Goal: Task Accomplishment & Management: Use online tool/utility

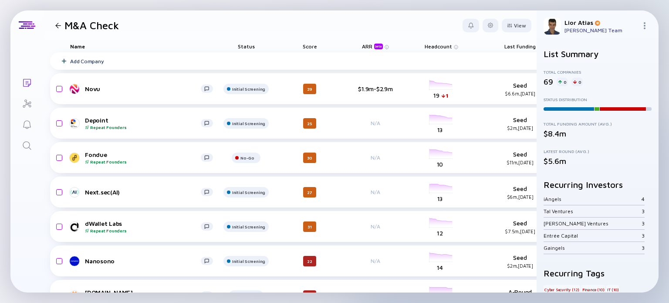
click at [194, 37] on header "M&A Check View" at bounding box center [290, 25] width 494 height 30
click at [488, 26] on div at bounding box center [490, 25] width 5 height 5
click at [445, 93] on div "Edit Filter" at bounding box center [464, 95] width 54 height 17
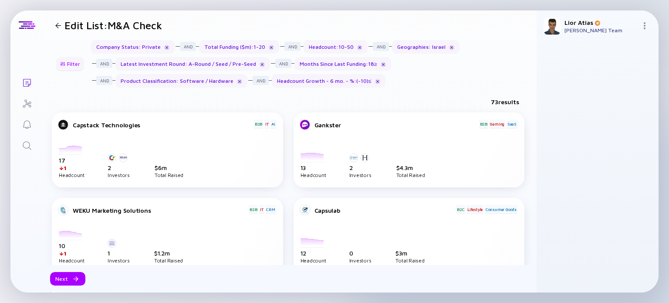
click at [72, 62] on div "Filter" at bounding box center [70, 64] width 31 height 14
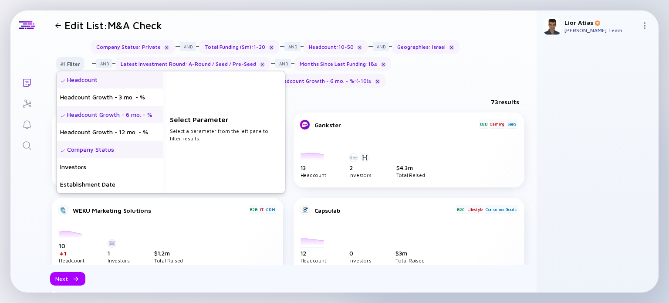
click at [109, 114] on div "Headcount Growth - 6 mo. - %" at bounding box center [110, 114] width 106 height 17
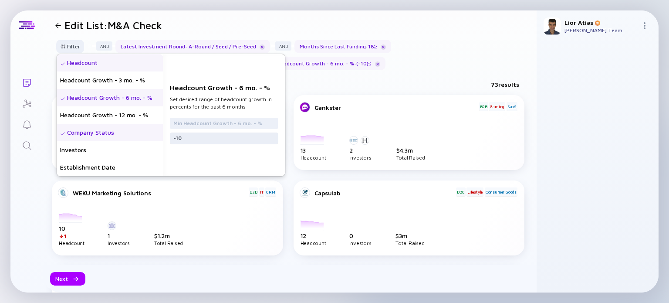
scroll to position [17, 0]
click at [218, 141] on input "-10" at bounding box center [223, 138] width 101 height 9
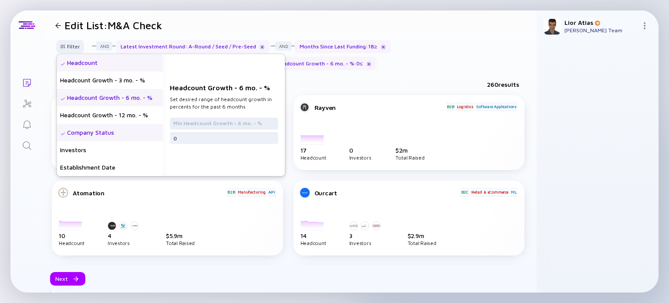
type input "0"
click at [243, 119] on input "text" at bounding box center [223, 123] width 101 height 9
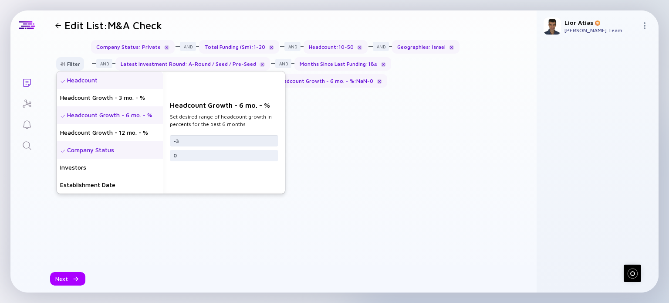
scroll to position [0, 0]
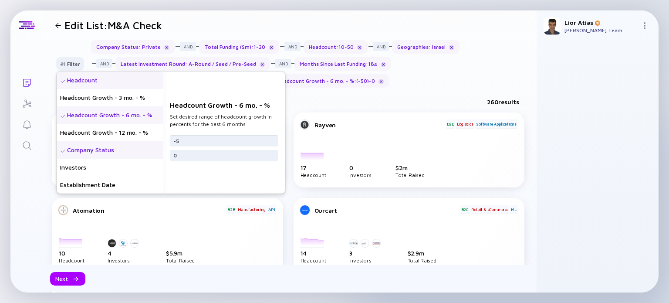
type input "-"
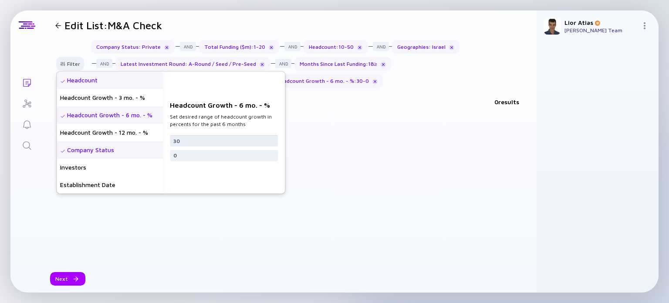
click at [227, 137] on input "30" at bounding box center [223, 140] width 101 height 9
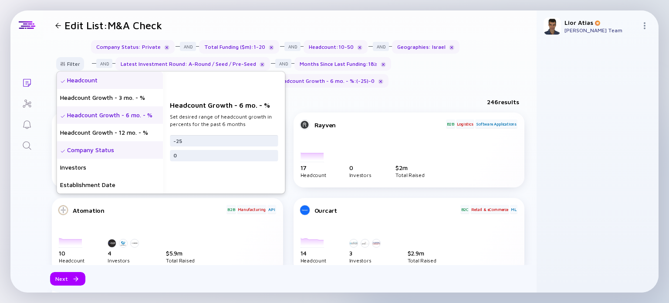
type input "-25"
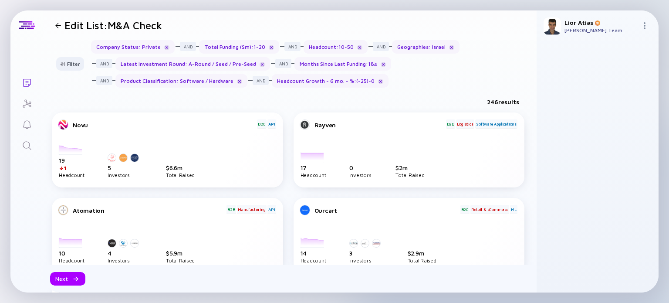
click at [342, 103] on div "246 results" at bounding box center [290, 104] width 494 height 18
click at [71, 64] on div "Filter" at bounding box center [70, 64] width 31 height 14
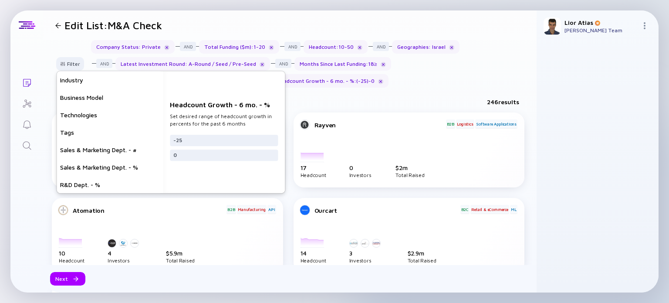
scroll to position [244, 0]
click at [108, 150] on div "Sales & Marketing Dept. - #" at bounding box center [110, 149] width 106 height 17
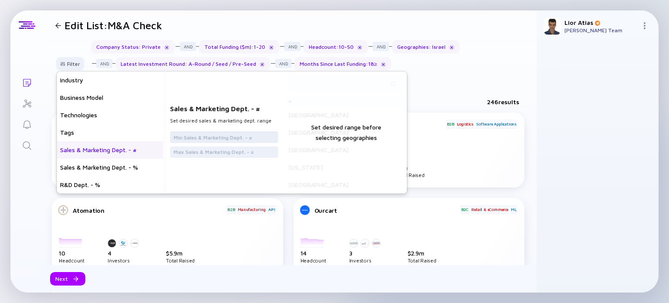
click at [223, 136] on input "text" at bounding box center [223, 137] width 101 height 9
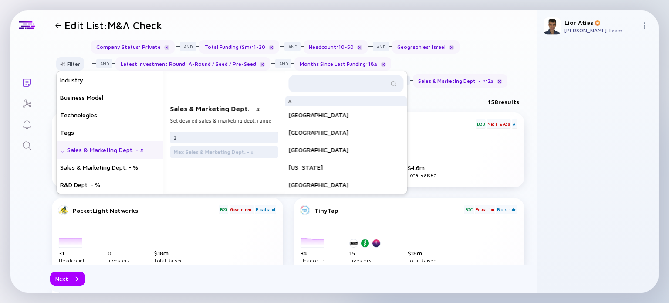
type input "2"
click at [248, 115] on div "Sales & Marketing Dept. - # Set desired sales & marketing dept. range 2" at bounding box center [224, 132] width 122 height 122
click at [234, 172] on div "Sales & Marketing Dept. - # Set desired sales & marketing dept. range 2" at bounding box center [224, 132] width 122 height 122
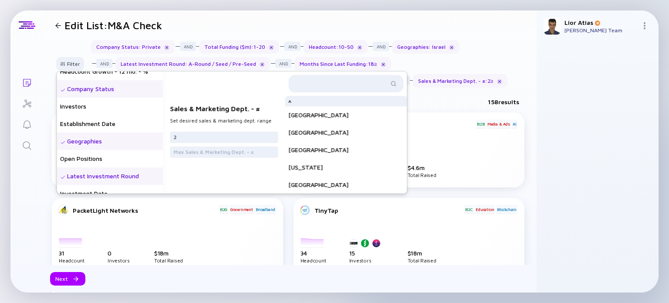
scroll to position [84, 0]
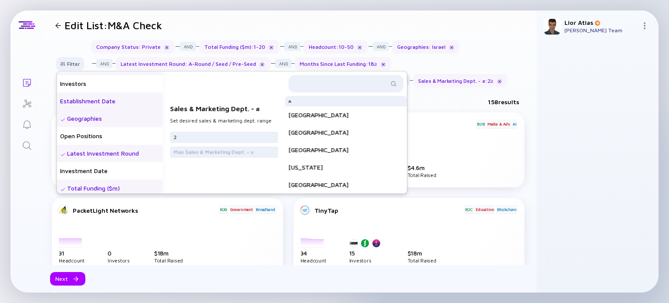
click at [102, 105] on div "Establishment Date" at bounding box center [110, 100] width 106 height 17
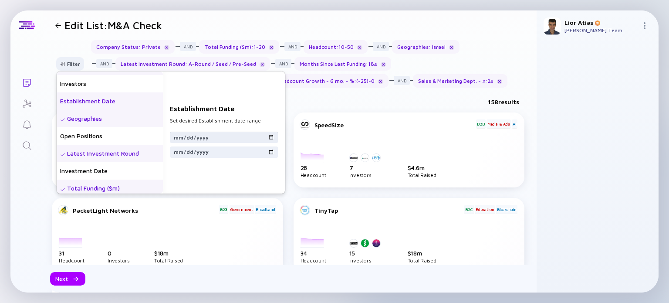
click at [263, 137] on input "date" at bounding box center [223, 137] width 101 height 9
type input "[DATE]"
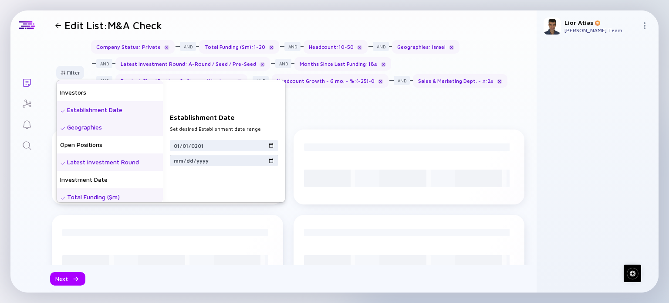
click at [233, 160] on input "date" at bounding box center [223, 160] width 101 height 9
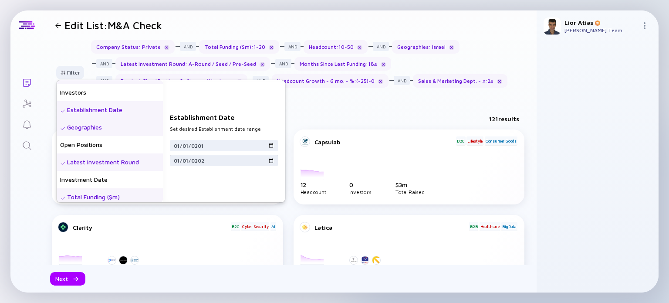
type input "[DATE]"
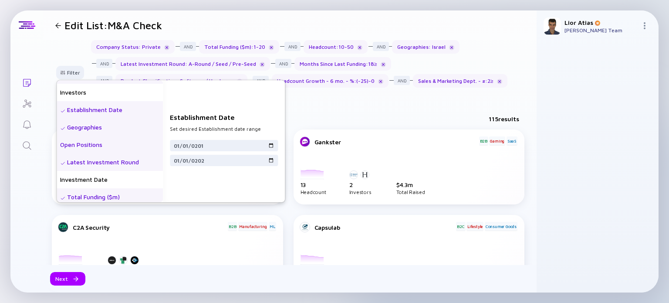
click at [109, 144] on div "Open Positions" at bounding box center [110, 144] width 106 height 17
click at [242, 163] on input "text" at bounding box center [223, 160] width 101 height 9
type input "1"
type input "2"
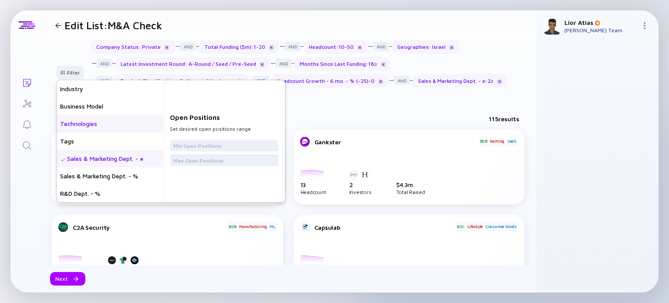
scroll to position [237, 0]
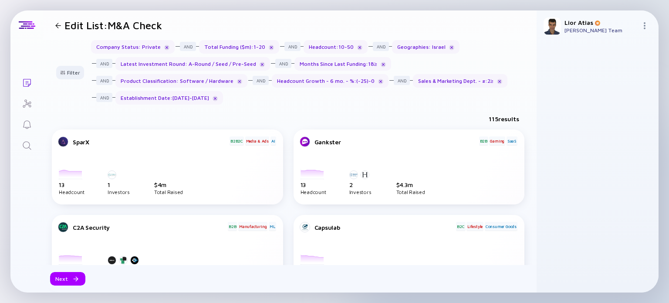
click at [357, 102] on div "Company Status : Private Total Funding ($m) : 1 - 20 Headcount : 10 - 50 Geogra…" at bounding box center [310, 72] width 439 height 64
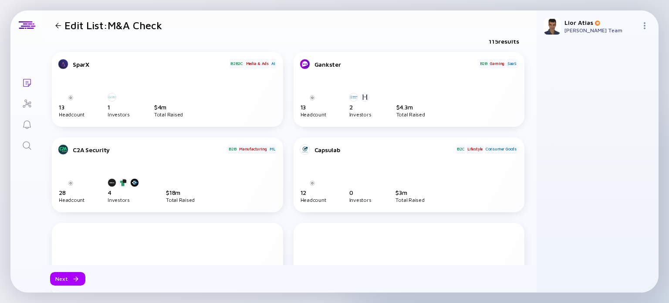
scroll to position [0, 0]
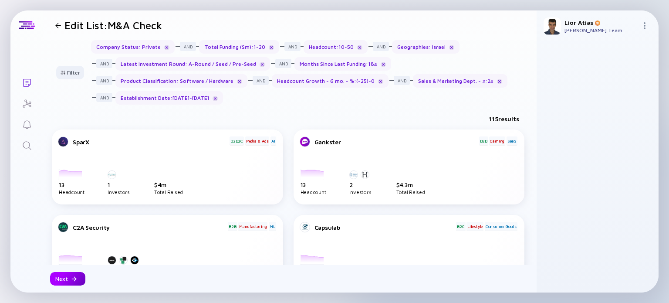
click at [64, 280] on div "Next" at bounding box center [67, 279] width 35 height 14
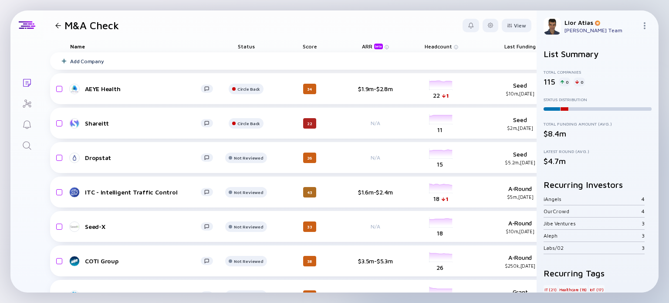
click at [30, 81] on icon "Lists" at bounding box center [27, 83] width 8 height 8
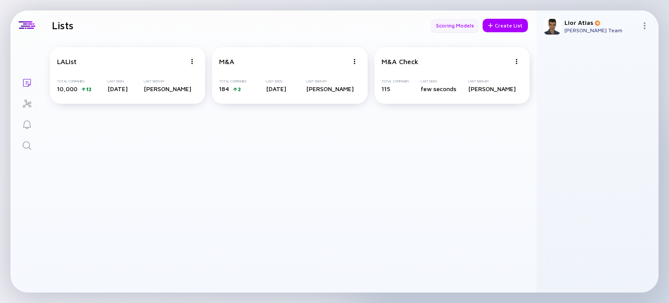
click at [456, 24] on div "Scoring Models" at bounding box center [455, 26] width 48 height 14
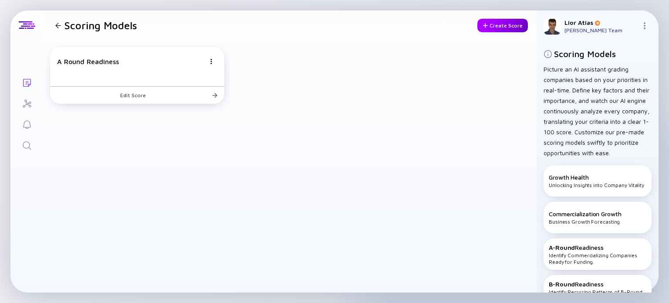
click at [516, 25] on div "Create Score" at bounding box center [503, 26] width 51 height 14
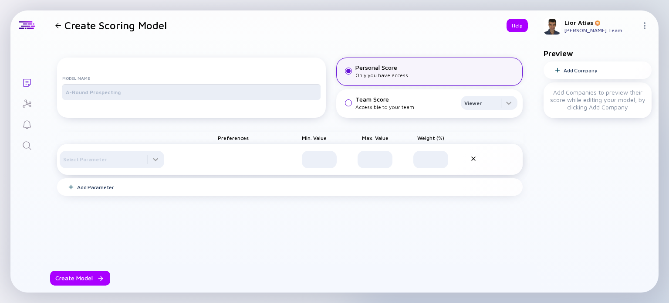
click at [214, 96] on input "text" at bounding box center [191, 92] width 251 height 9
click at [79, 96] on input "M&A Redeaness" at bounding box center [191, 92] width 251 height 9
click at [89, 96] on input "M&A Redeaness" at bounding box center [191, 92] width 251 height 9
click at [144, 76] on div "Model Name M&A Redeaness" at bounding box center [191, 88] width 269 height 60
click at [105, 100] on div "M&A Redeaness" at bounding box center [191, 92] width 258 height 16
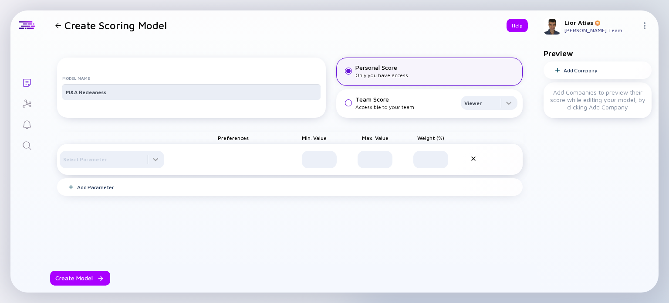
click at [102, 96] on input "M&A Redeaness" at bounding box center [191, 92] width 251 height 9
click at [166, 144] on div "Preferences Min. Value Max. Value Weight (%)" at bounding box center [290, 138] width 466 height 12
click at [106, 96] on input "M&A Redeaness" at bounding box center [191, 92] width 251 height 9
click at [138, 118] on div "Model Name M&A Redeaness" at bounding box center [191, 88] width 269 height 60
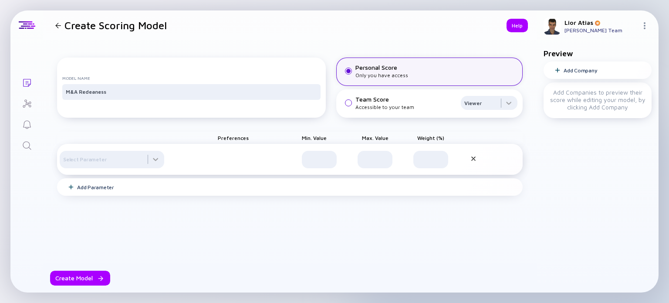
click at [140, 136] on div "Preferences Min. Value Max. Value Weight (%) Select Parameter Add Parameter" at bounding box center [290, 160] width 466 height 78
click at [150, 96] on input "M&A Redeaness" at bounding box center [191, 92] width 251 height 9
type input "M&A Readiness"
click at [193, 70] on div "Model Name M&A Readiness" at bounding box center [191, 88] width 269 height 60
click at [94, 190] on div "Add Parameter" at bounding box center [95, 187] width 37 height 7
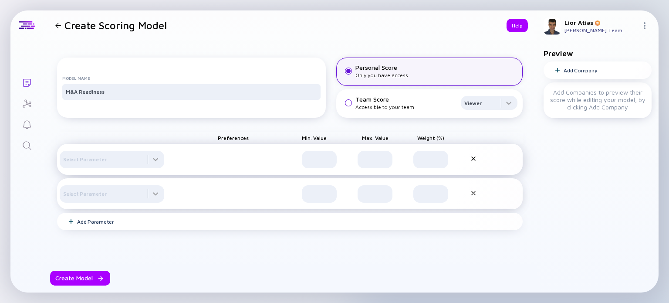
click at [165, 161] on div "Select Parameter" at bounding box center [290, 159] width 466 height 31
click at [152, 168] on div at bounding box center [112, 159] width 105 height 17
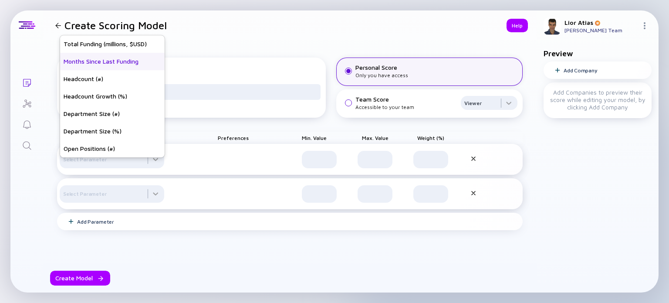
click at [105, 62] on div "Months Since Last Funding" at bounding box center [112, 61] width 105 height 17
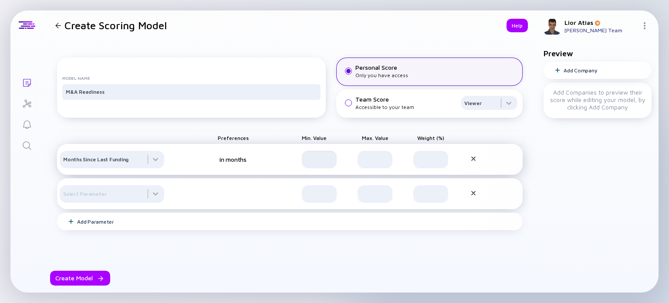
click at [319, 164] on input "text" at bounding box center [319, 159] width 24 height 9
type input "18"
click at [369, 164] on input "text" at bounding box center [375, 159] width 24 height 9
type input "4"
click at [369, 164] on input "text" at bounding box center [375, 159] width 24 height 9
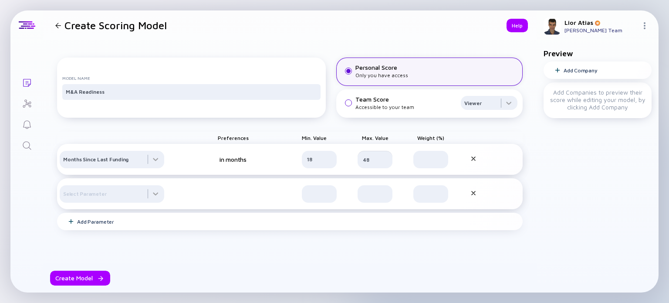
type input "4"
click at [156, 168] on div at bounding box center [112, 159] width 105 height 17
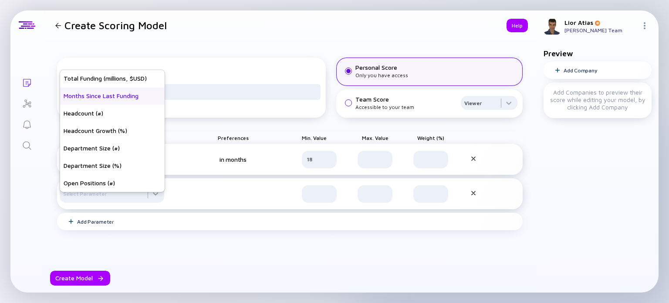
click at [126, 98] on div "Months Since Last Funding" at bounding box center [112, 95] width 105 height 17
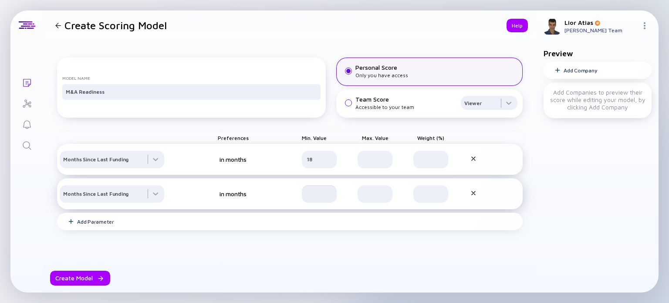
click at [320, 198] on input "text" at bounding box center [319, 194] width 24 height 9
type input "48"
click at [516, 216] on div "Model Name M&A Readiness Personal Score Only you have access Team Score Accessi…" at bounding box center [290, 178] width 494 height 277
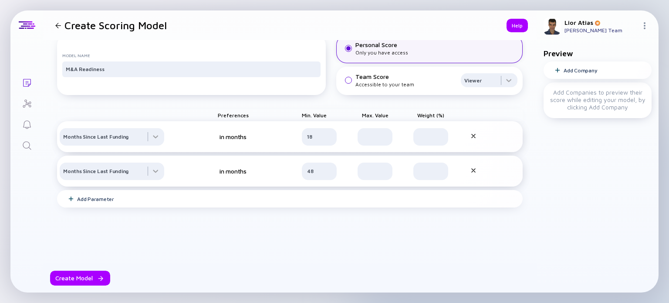
scroll to position [24, 0]
click at [376, 139] on div at bounding box center [375, 135] width 35 height 17
click at [375, 140] on input "text" at bounding box center [375, 135] width 24 height 9
type input "32"
click at [519, 216] on div "Model Name M&A Readiness Personal Score Only you have access Team Score Accessi…" at bounding box center [290, 154] width 494 height 277
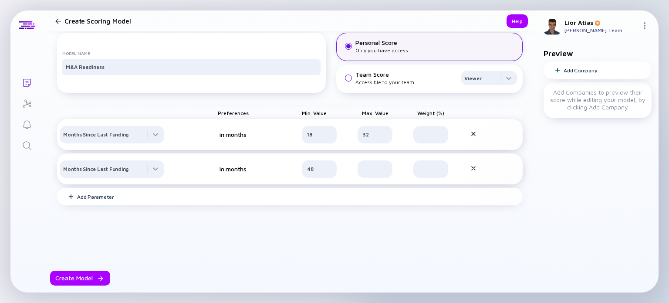
scroll to position [34, 0]
click at [376, 163] on div at bounding box center [375, 168] width 35 height 17
click at [376, 171] on input "text" at bounding box center [375, 169] width 24 height 9
type input "32"
click at [521, 193] on div "Model Name M&A Readiness Personal Score Only you have access Team Score Accessi…" at bounding box center [290, 153] width 494 height 277
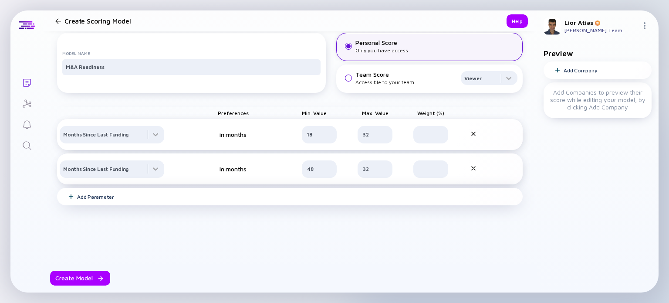
click at [101, 194] on div "Add Parameter" at bounding box center [95, 196] width 37 height 7
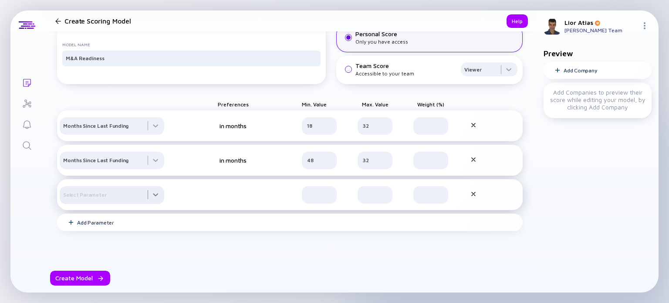
click at [125, 135] on div at bounding box center [112, 125] width 105 height 17
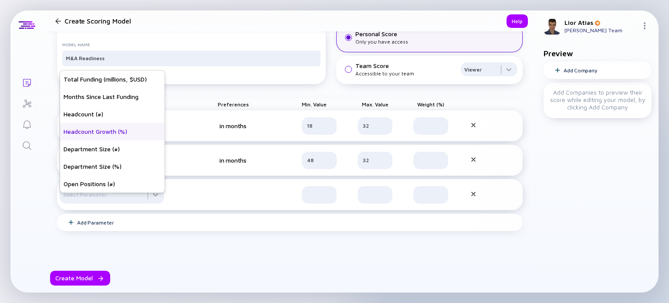
click at [108, 133] on div "Headcount Growth (%)" at bounding box center [112, 131] width 105 height 17
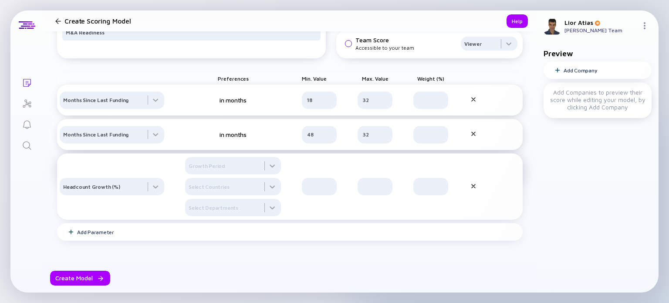
scroll to position [60, 0]
click at [275, 174] on div at bounding box center [233, 164] width 96 height 17
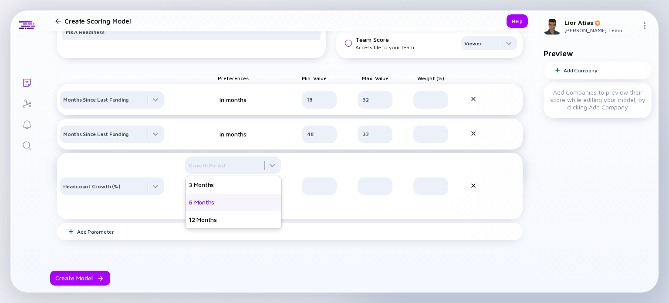
click at [235, 211] on div "6 Months" at bounding box center [234, 201] width 96 height 17
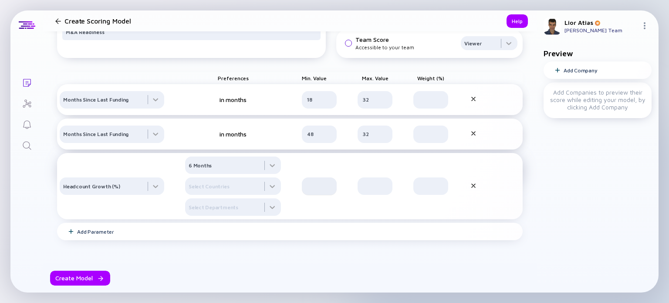
click at [308, 195] on div at bounding box center [319, 185] width 35 height 17
click at [318, 190] on input "text" at bounding box center [319, 186] width 24 height 9
type input "0"
click at [370, 190] on input "text" at bounding box center [375, 186] width 24 height 9
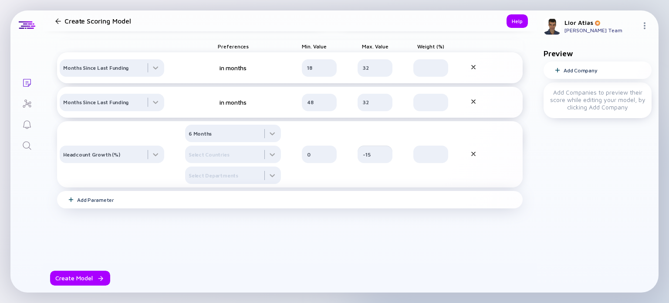
type input "-15"
click at [75, 203] on div "Add Parameter" at bounding box center [87, 200] width 54 height 7
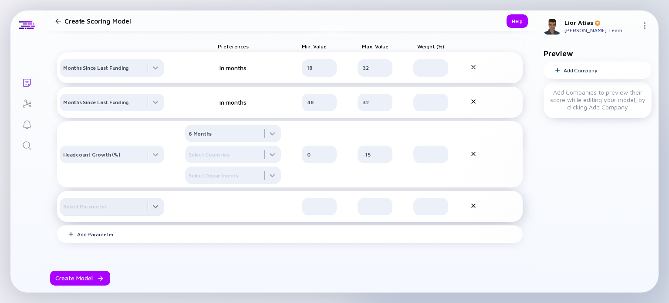
click at [116, 77] on div at bounding box center [112, 67] width 105 height 17
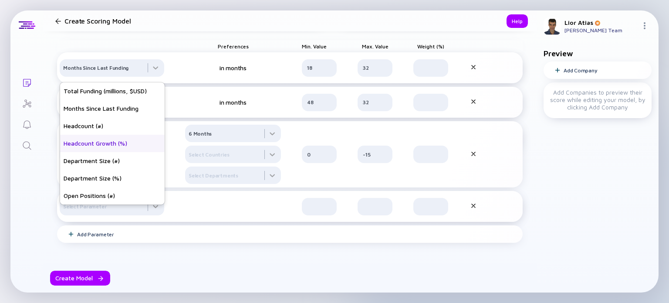
click at [104, 140] on div "Headcount Growth (%)" at bounding box center [112, 143] width 105 height 17
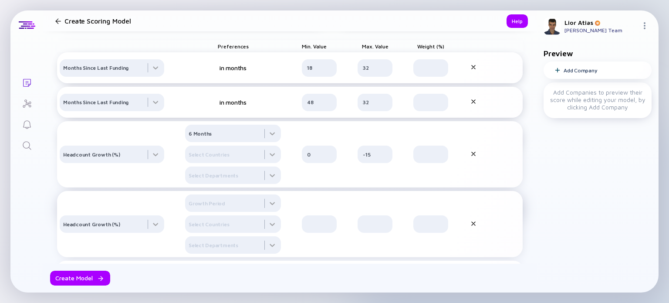
click at [319, 242] on div "Headcount Growth (%) Growth Period Select Countries Select Departments" at bounding box center [290, 224] width 466 height 66
click at [319, 228] on input "text" at bounding box center [319, 224] width 24 height 9
type input "-25"
click at [372, 228] on input "text" at bounding box center [375, 224] width 24 height 9
type input "-15"
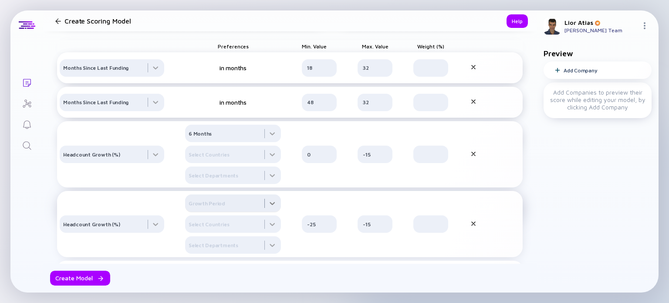
click at [240, 142] on div at bounding box center [233, 133] width 96 height 17
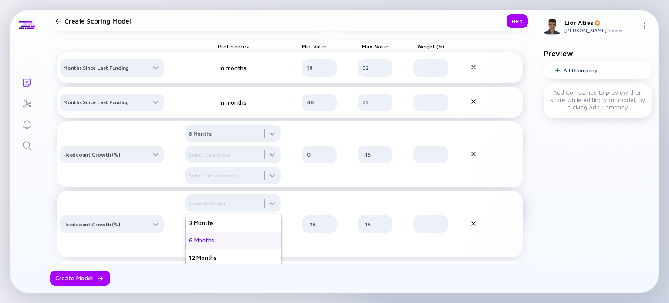
click at [209, 249] on div "6 Months" at bounding box center [234, 239] width 96 height 17
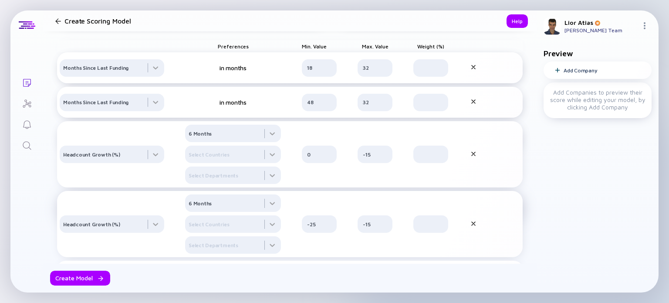
click at [504, 203] on div "Preferences Min. Value Max. Value Weight (%) Months Since Last Funding in month…" at bounding box center [290, 156] width 466 height 252
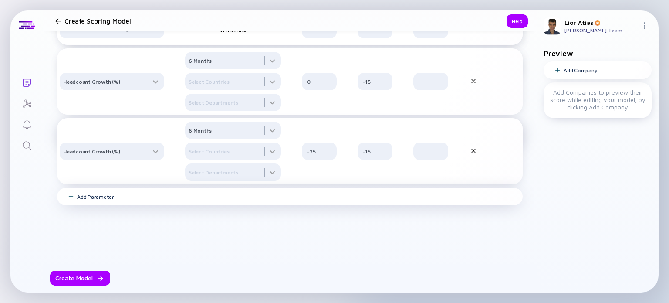
click at [108, 194] on div "Add Parameter" at bounding box center [95, 196] width 37 height 7
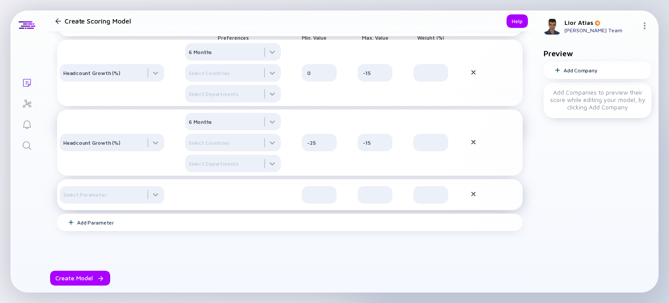
click at [116, 210] on div "Select Parameter" at bounding box center [290, 194] width 466 height 31
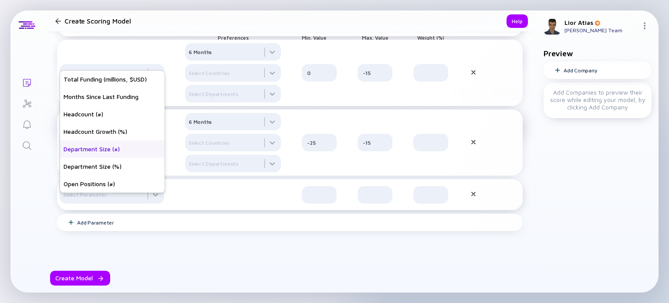
click at [98, 149] on div "Department Size (#)" at bounding box center [112, 148] width 105 height 17
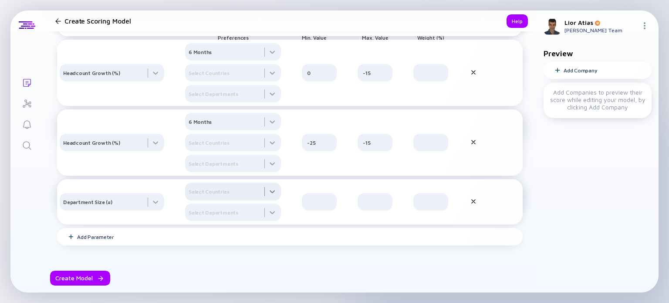
click at [255, 61] on div at bounding box center [233, 51] width 96 height 17
click at [300, 202] on div "Department Size (#) Select Countries [GEOGRAPHIC_DATA] [GEOGRAPHIC_DATA] [GEOGR…" at bounding box center [290, 201] width 466 height 45
click at [311, 206] on input "text" at bounding box center [319, 201] width 24 height 9
click at [274, 61] on div at bounding box center [233, 51] width 96 height 17
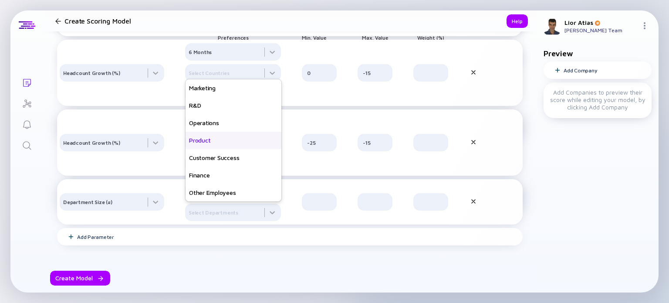
scroll to position [0, 0]
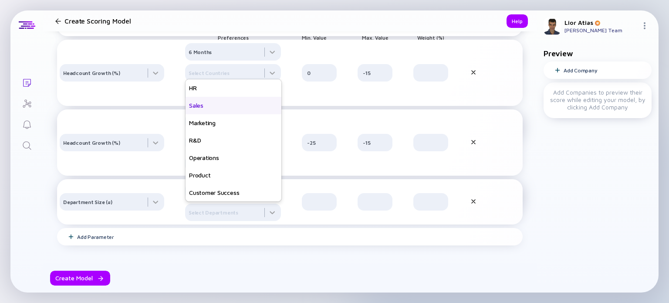
click at [208, 114] on div "Sales" at bounding box center [234, 105] width 96 height 17
click at [211, 132] on div "Marketing" at bounding box center [234, 122] width 96 height 17
click at [303, 224] on div "Department Size (#) Select Countries Sales x Marketing x HR Sales Marketing R&D…" at bounding box center [290, 201] width 466 height 45
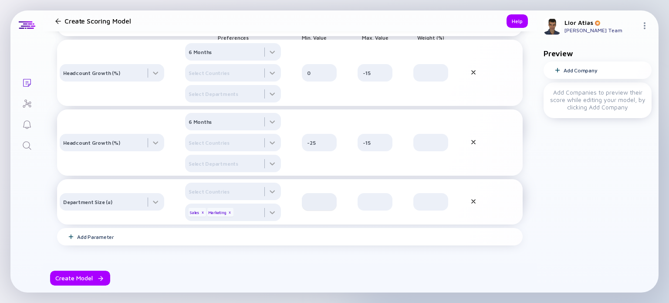
click at [319, 210] on div at bounding box center [319, 201] width 35 height 17
click at [325, 206] on input "text" at bounding box center [319, 201] width 24 height 9
type input "2"
click at [380, 206] on input "text" at bounding box center [375, 201] width 24 height 9
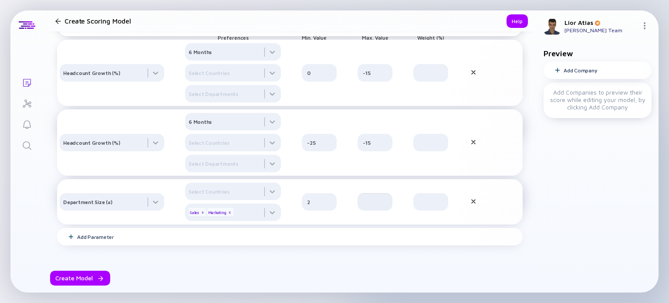
type input "1"
click at [380, 206] on input "10" at bounding box center [375, 201] width 24 height 9
type input "10"
click at [510, 224] on div "Model Name M&A Readiness Personal Score Only you have access Team Score Accessi…" at bounding box center [290, 89] width 466 height 430
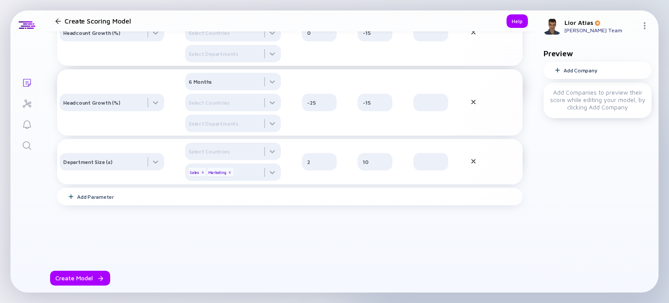
scroll to position [220, 0]
click at [105, 197] on div "Add Parameter" at bounding box center [95, 196] width 37 height 7
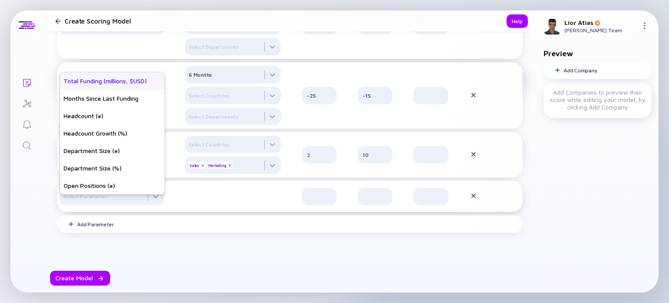
click at [125, 78] on div "Total Funding (millions, $USD)" at bounding box center [112, 80] width 105 height 17
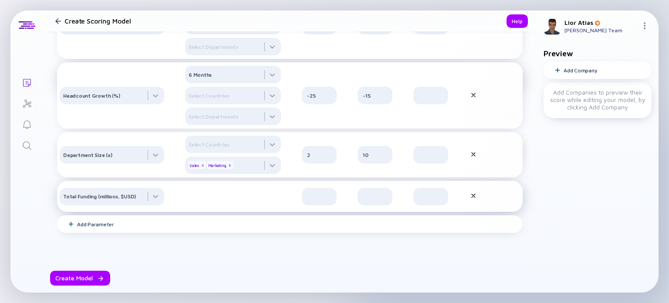
click at [251, 200] on div at bounding box center [233, 196] width 96 height 7
click at [311, 201] on input "text" at bounding box center [319, 196] width 24 height 9
type input "2"
click at [367, 201] on input "text" at bounding box center [375, 196] width 24 height 9
type input "20"
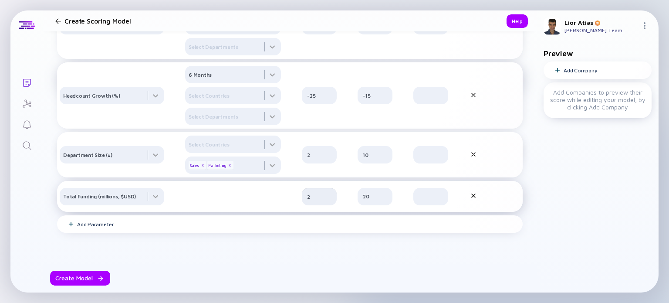
click at [328, 201] on input "2" at bounding box center [319, 196] width 24 height 9
type input "20"
click at [373, 201] on input "20" at bounding box center [375, 196] width 24 height 9
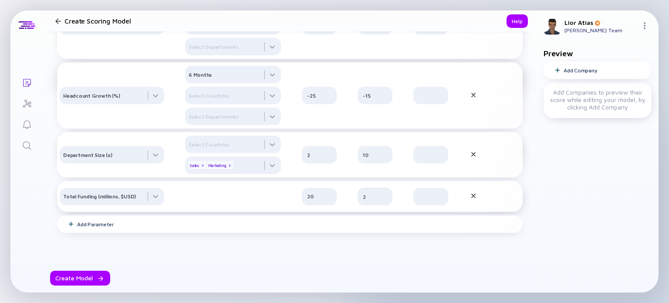
type input "2"
click at [507, 202] on div "Model Name M&A Readiness Personal Score Only you have access Team Score Accessi…" at bounding box center [290, 59] width 466 height 464
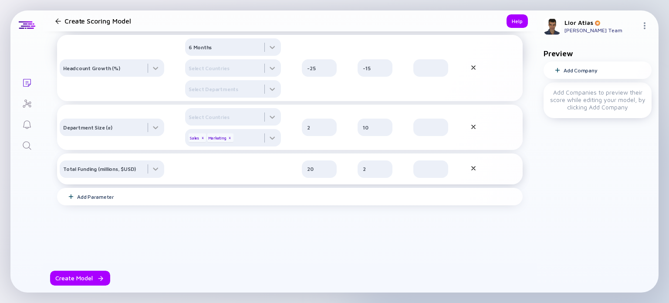
drag, startPoint x: 88, startPoint y: 278, endPoint x: 171, endPoint y: 249, distance: 87.5
click at [171, 249] on div "Create Scoring Model Help Model Name M&A Readiness Personal Score Only you have…" at bounding box center [290, 151] width 494 height 282
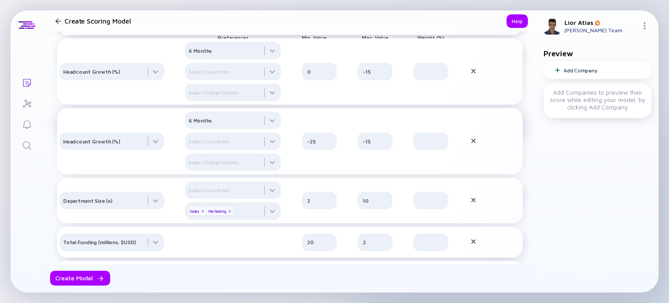
scroll to position [176, 0]
click at [441, 245] on input "text" at bounding box center [431, 240] width 24 height 9
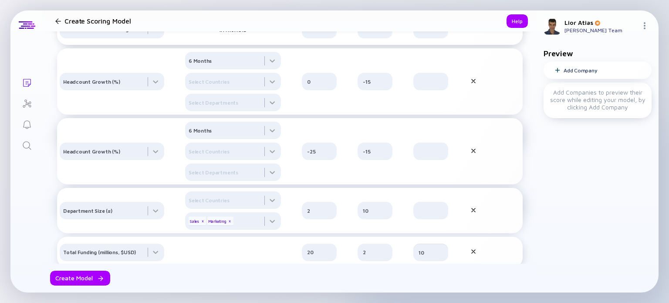
scroll to position [165, 0]
type input "10"
click at [436, 214] on input "text" at bounding box center [431, 209] width 24 height 9
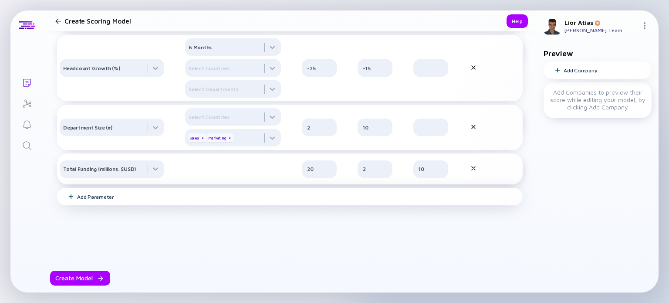
click at [88, 197] on div "Add Parameter" at bounding box center [95, 196] width 37 height 7
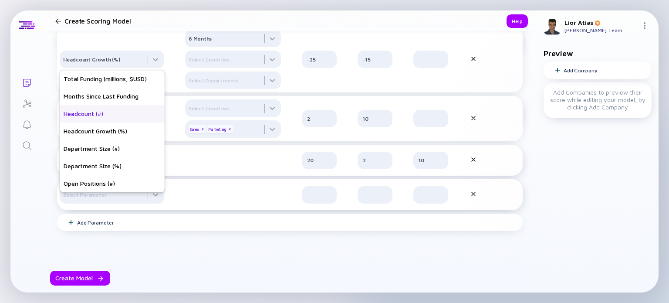
click at [112, 115] on div "Headcount (#)" at bounding box center [112, 113] width 105 height 17
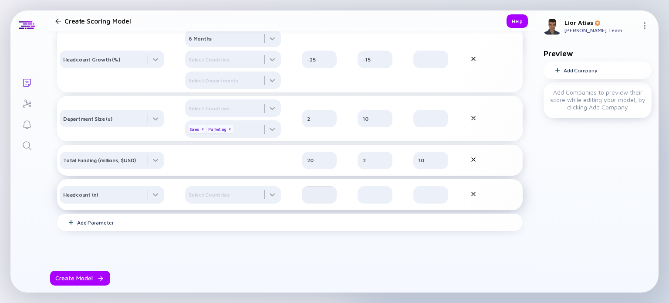
click at [318, 199] on input "text" at bounding box center [319, 194] width 24 height 9
type input "10"
click at [389, 203] on div at bounding box center [375, 194] width 35 height 17
click at [376, 199] on input "text" at bounding box center [375, 194] width 24 height 9
type input "50"
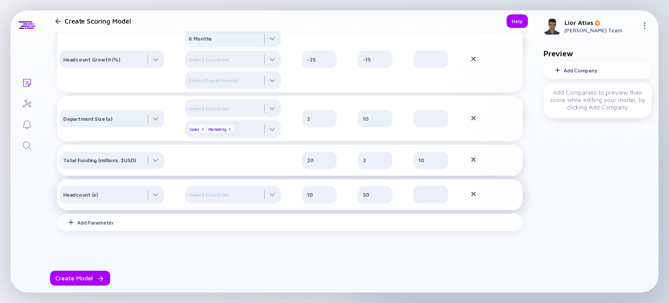
click at [427, 199] on input "text" at bounding box center [431, 194] width 24 height 9
type input "20"
click at [512, 180] on div "Model Name M&A Readiness Personal Score Only you have access Team Score Accessi…" at bounding box center [290, 40] width 466 height 498
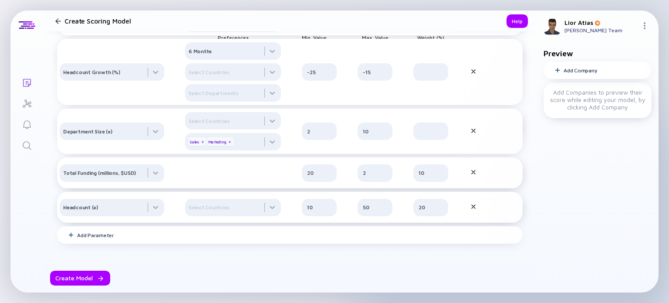
scroll to position [243, 0]
click at [438, 136] on input "text" at bounding box center [431, 132] width 24 height 9
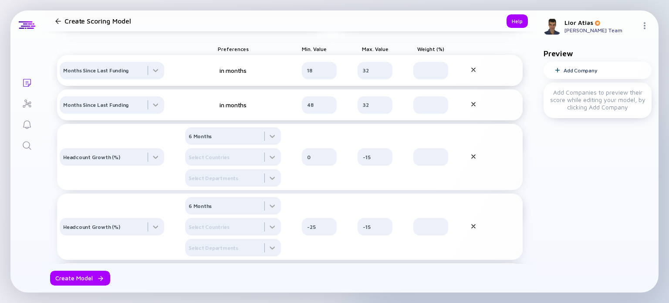
scroll to position [87, 0]
type input "20"
click at [434, 77] on input "text" at bounding box center [431, 72] width 24 height 9
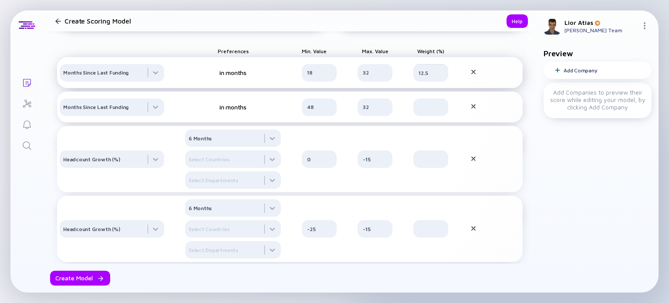
type input "12.5"
click at [435, 88] on div "Months Since Last Funding in months 18 32 12.5" at bounding box center [290, 72] width 466 height 31
click at [434, 111] on div at bounding box center [431, 106] width 35 height 17
click at [424, 112] on input "text" at bounding box center [431, 107] width 24 height 9
type input "12.5"
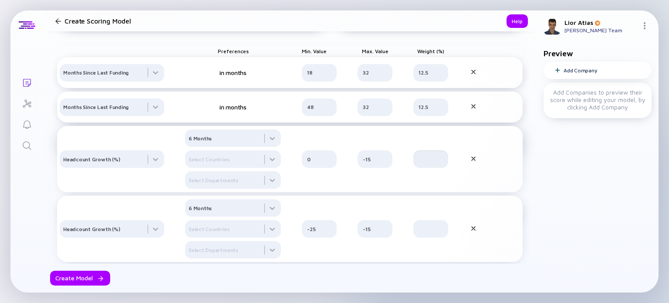
click at [430, 163] on input "text" at bounding box center [431, 159] width 24 height 9
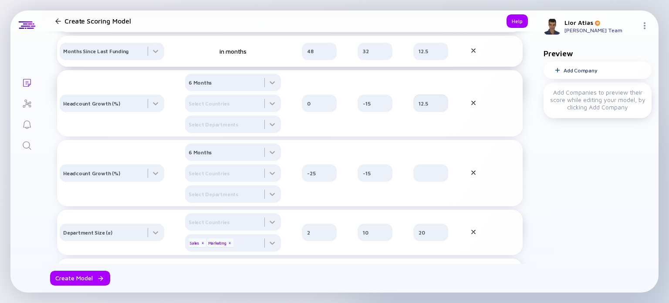
scroll to position [145, 0]
type input "12.5"
click at [430, 173] on div at bounding box center [431, 170] width 35 height 17
click at [430, 175] on input "text" at bounding box center [431, 170] width 24 height 9
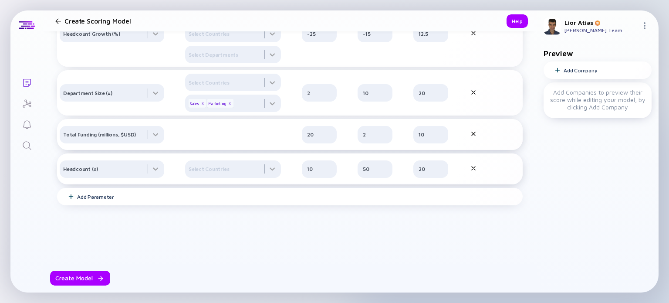
scroll to position [291, 0]
type input "12.5"
click at [87, 276] on div "Create Model" at bounding box center [80, 278] width 60 height 15
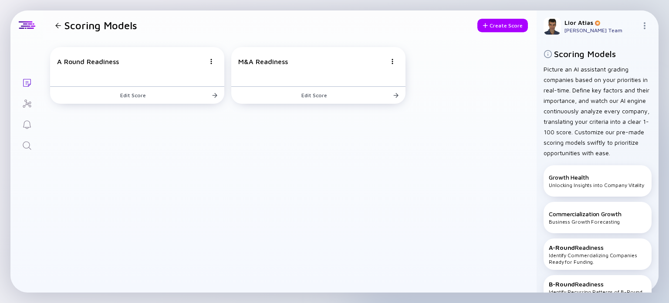
click at [24, 87] on icon "Lists" at bounding box center [27, 83] width 10 height 10
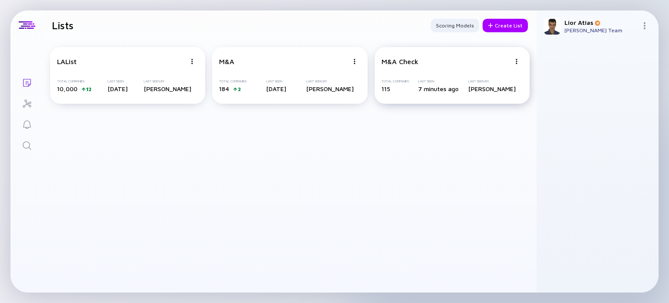
click at [434, 61] on div "M&A Check" at bounding box center [446, 62] width 129 height 8
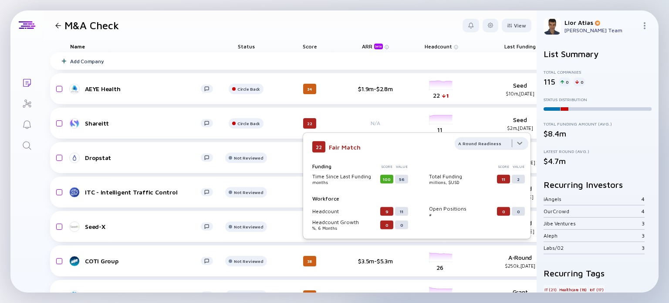
click at [518, 146] on div at bounding box center [492, 145] width 74 height 17
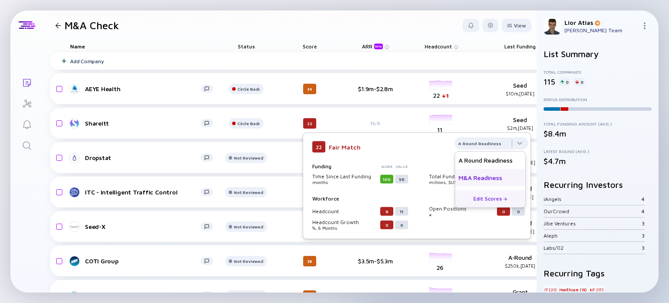
click at [492, 179] on div "M&A Readiness" at bounding box center [490, 177] width 70 height 17
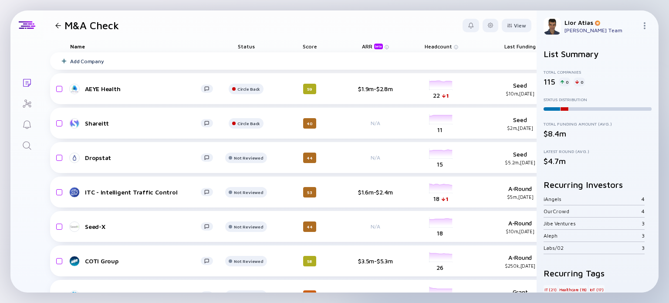
click at [307, 45] on div "Score" at bounding box center [309, 46] width 49 height 12
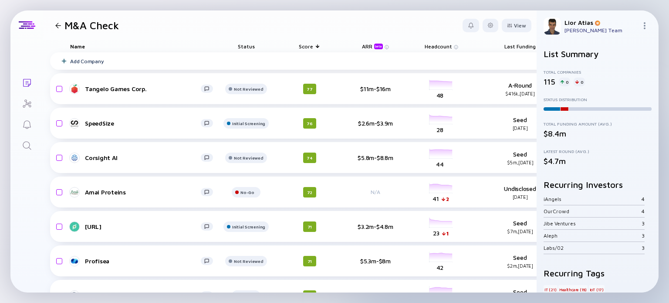
click at [248, 47] on span "Status" at bounding box center [246, 46] width 17 height 7
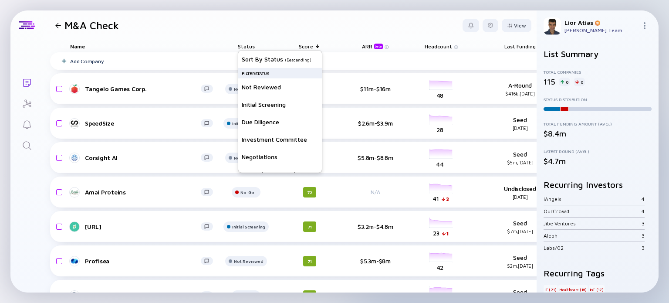
click at [193, 35] on header "M&A Check View" at bounding box center [290, 25] width 494 height 30
